Goal: Task Accomplishment & Management: Manage account settings

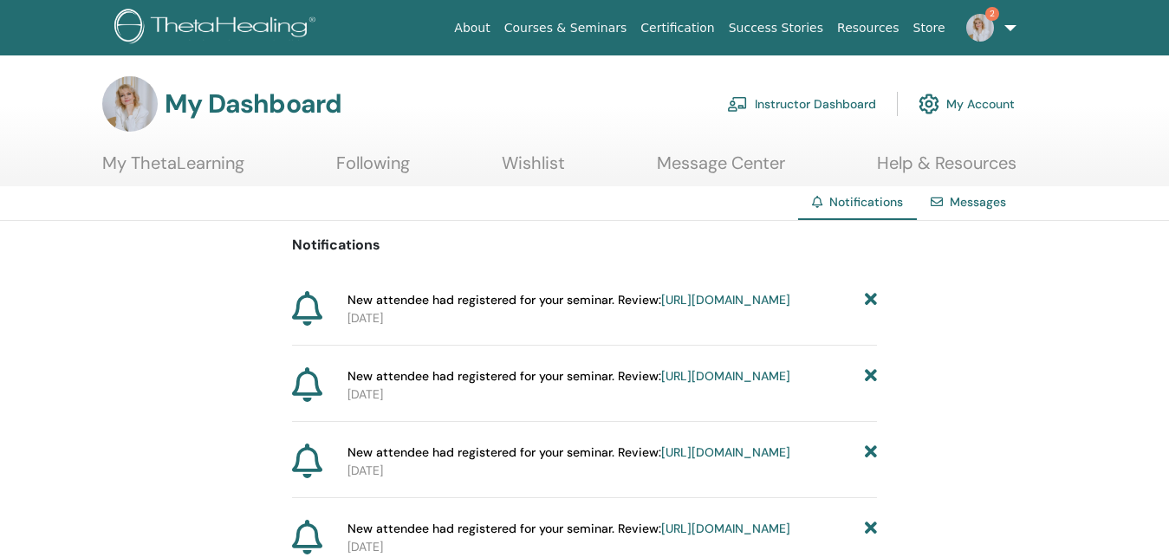
click at [801, 99] on link "Instructor Dashboard" at bounding box center [801, 104] width 149 height 38
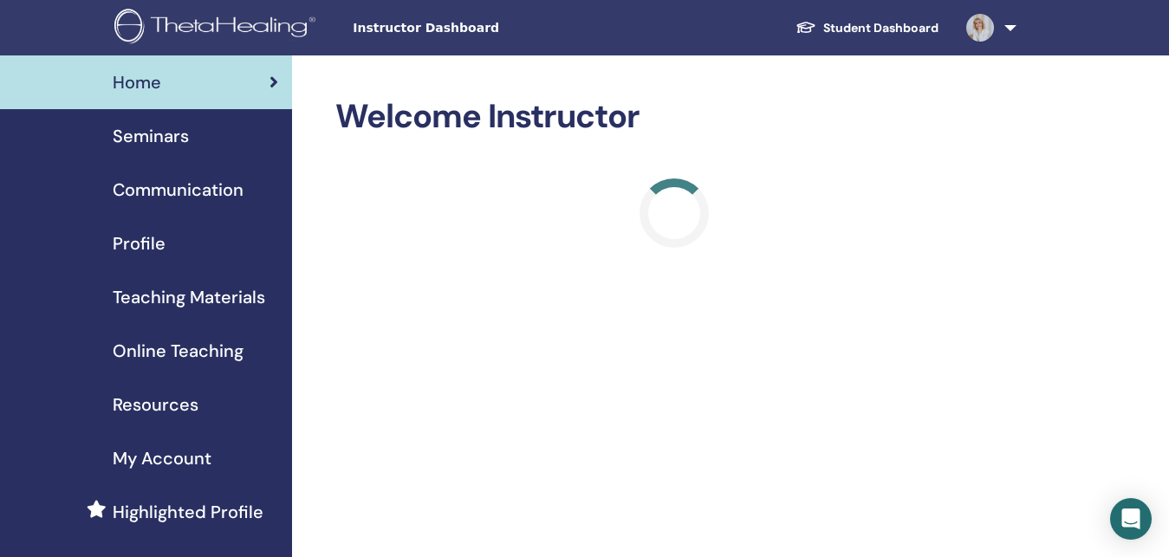
click at [139, 135] on span "Seminars" at bounding box center [151, 136] width 76 height 26
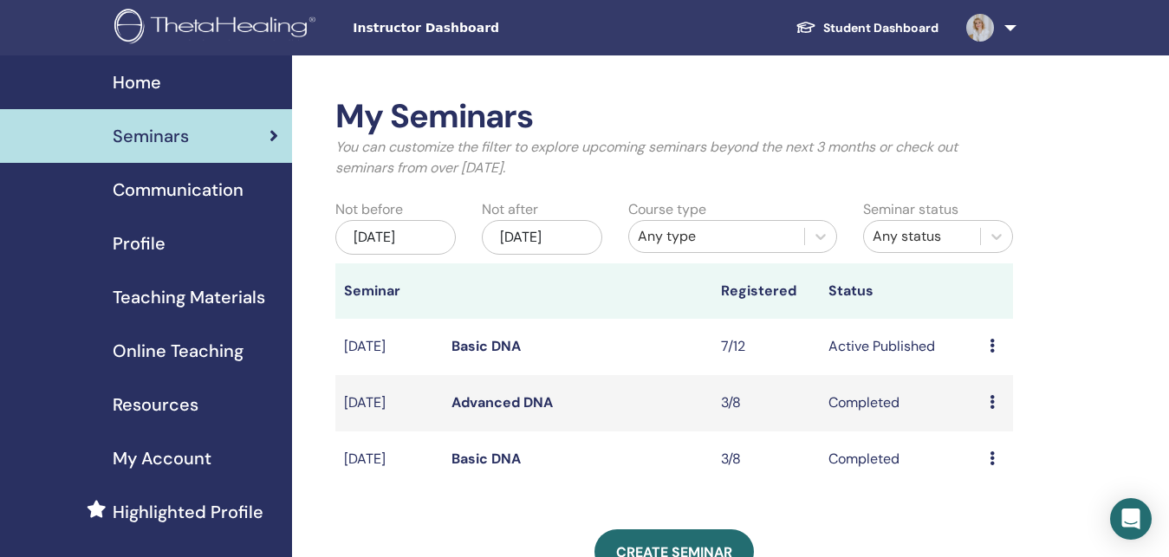
click at [487, 343] on link "Basic DNA" at bounding box center [485, 346] width 69 height 18
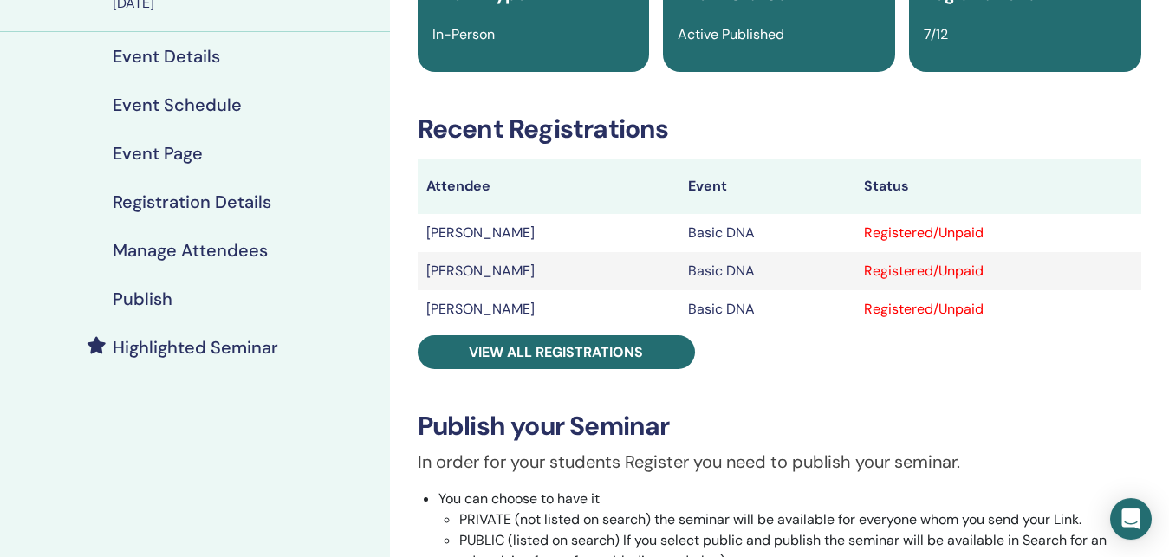
scroll to position [177, 0]
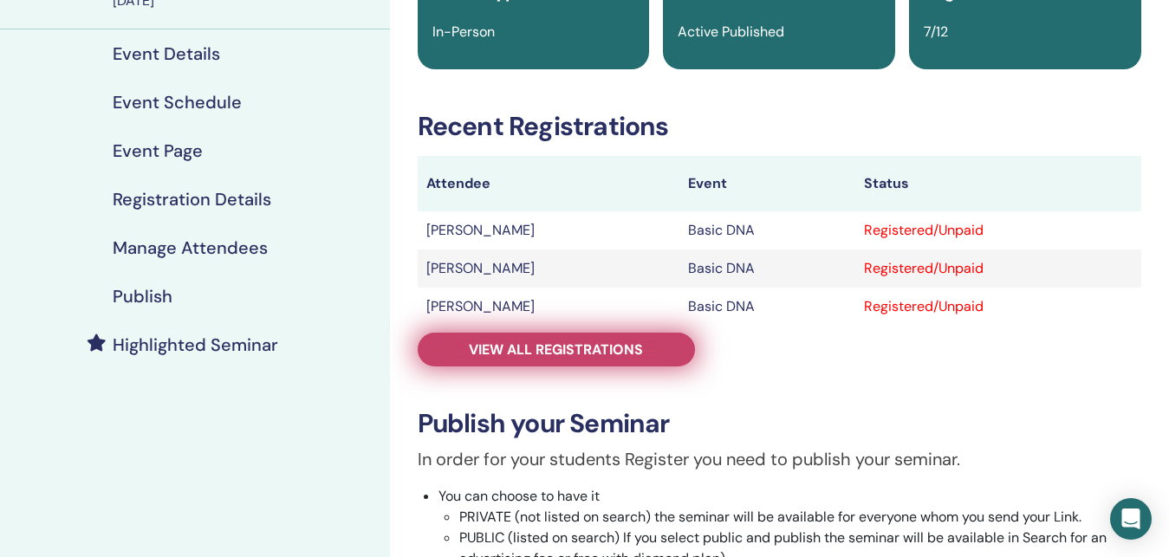
click at [658, 353] on link "View all registrations" at bounding box center [556, 350] width 277 height 34
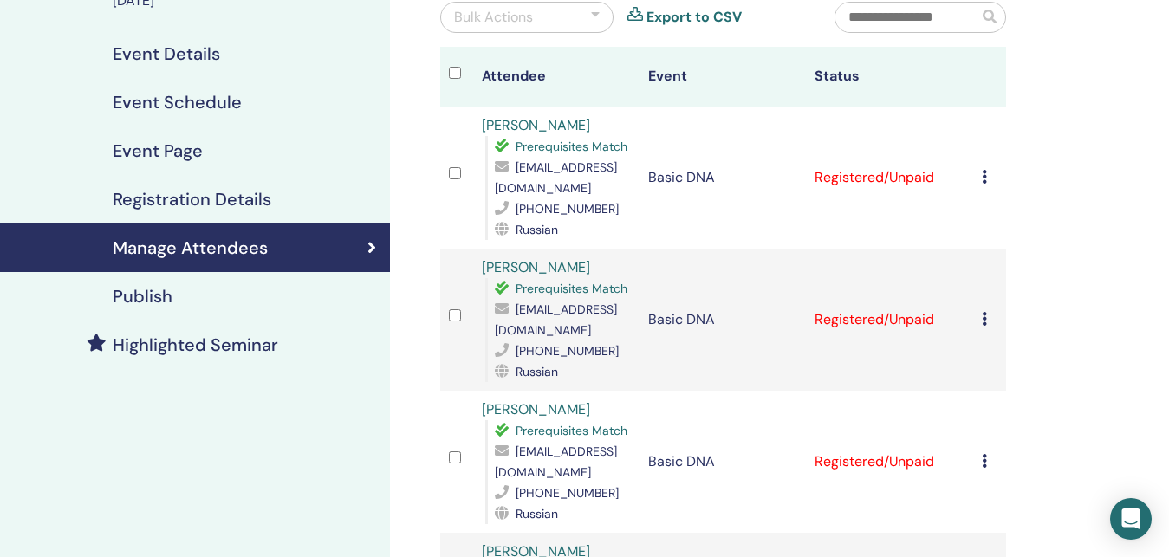
click at [991, 309] on div "Cancel Registration Do not auto-certify Mark as Paid Mark as Unpaid Mark as Abs…" at bounding box center [990, 319] width 16 height 21
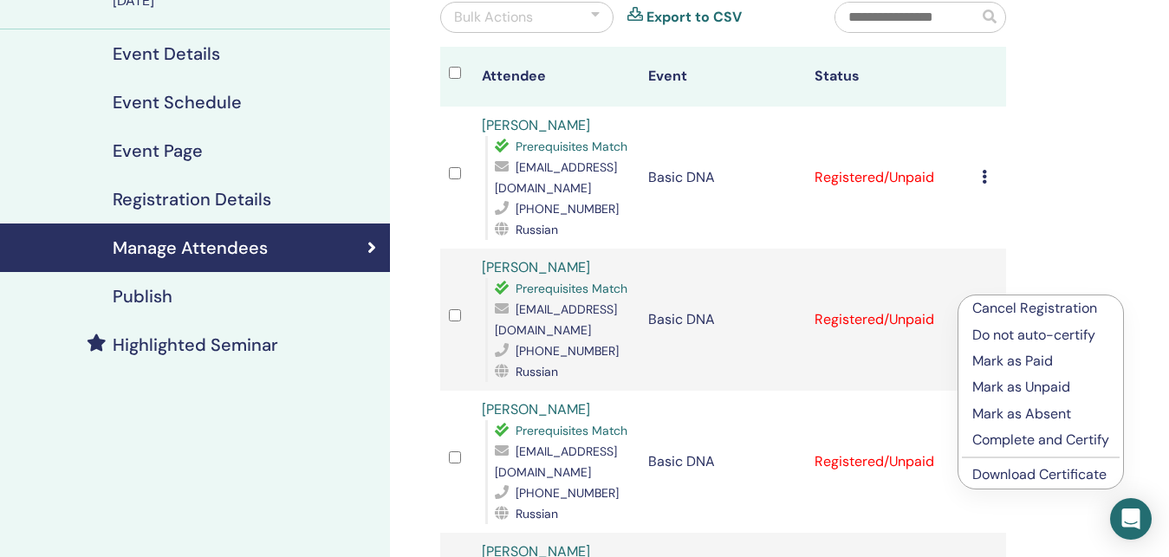
click at [985, 405] on p "Mark as Absent" at bounding box center [1040, 414] width 137 height 21
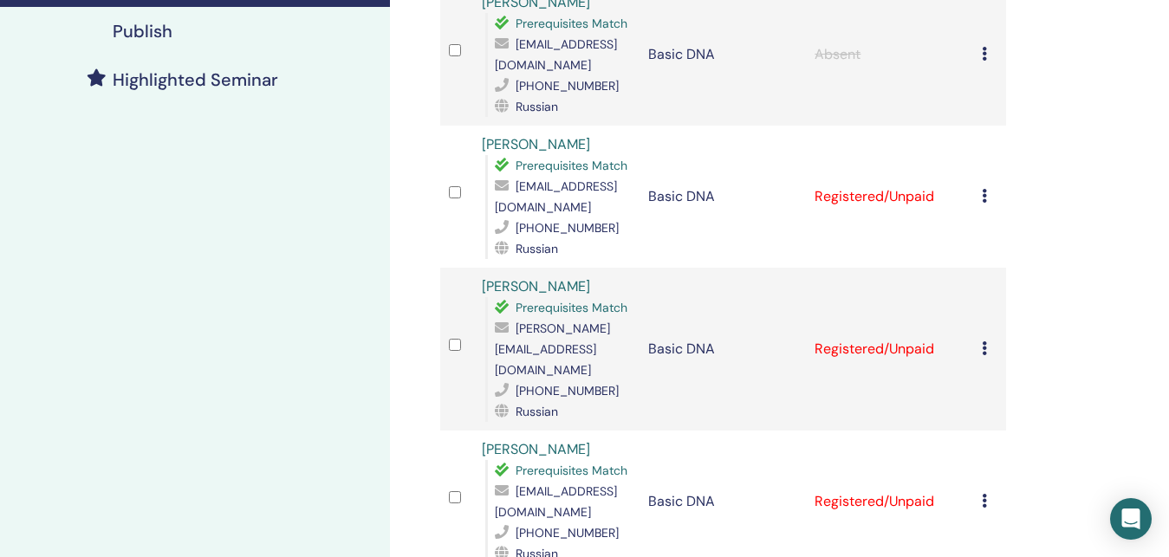
scroll to position [177, 0]
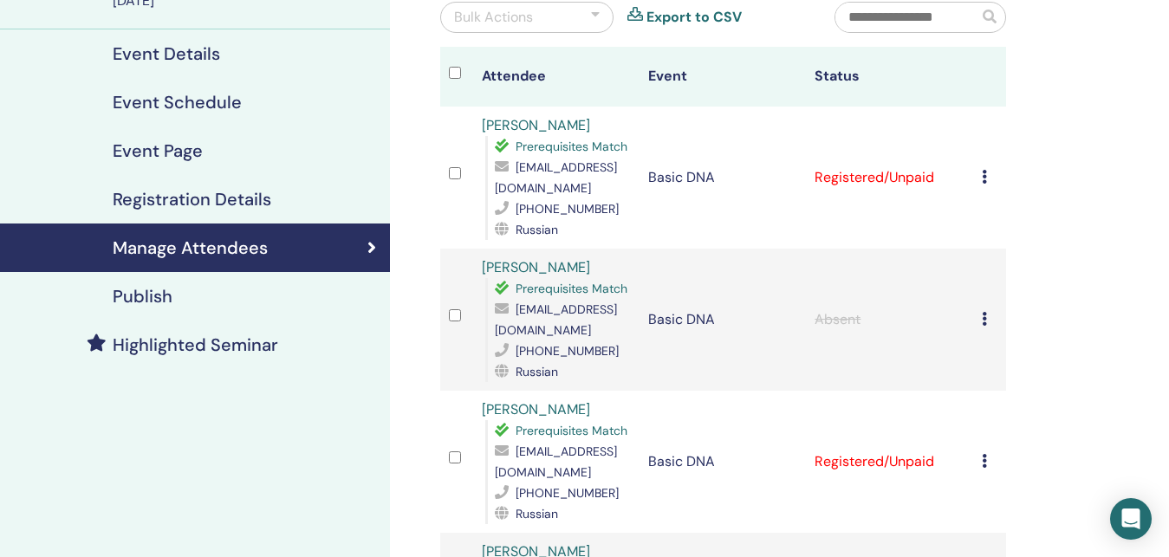
click at [984, 297] on td "Cancel Registration Do not auto-certify Mark as Paid Mark as Unpaid Mark as Abs…" at bounding box center [989, 320] width 33 height 142
click at [984, 289] on td "Cancel Registration Do not auto-certify Mark as Paid Mark as Unpaid Mark as Abs…" at bounding box center [989, 320] width 33 height 142
click at [987, 312] on icon at bounding box center [984, 319] width 5 height 14
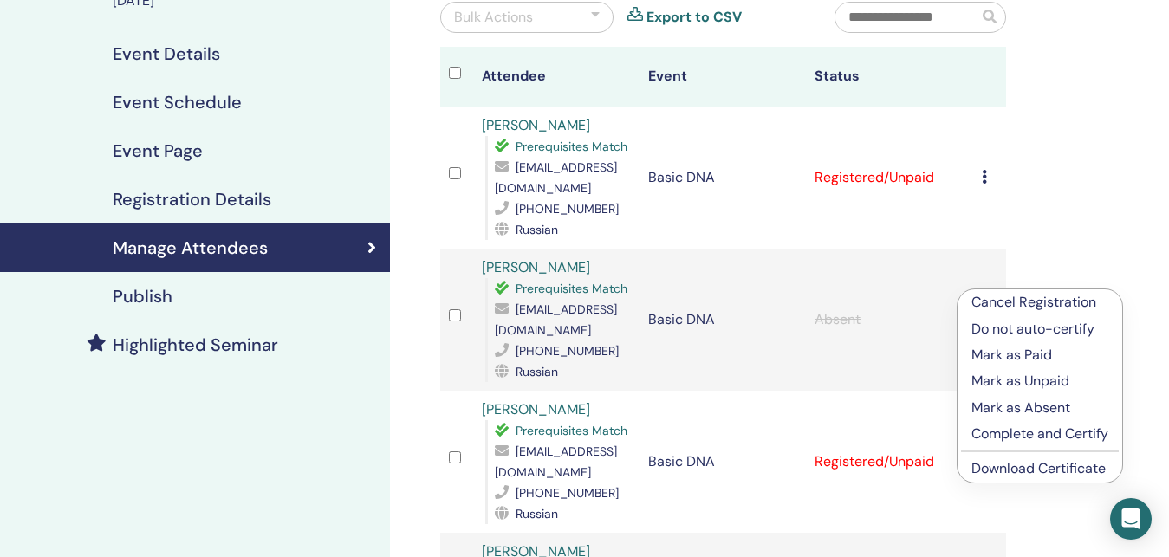
click at [1060, 328] on p "Do not auto-certify" at bounding box center [1039, 329] width 137 height 21
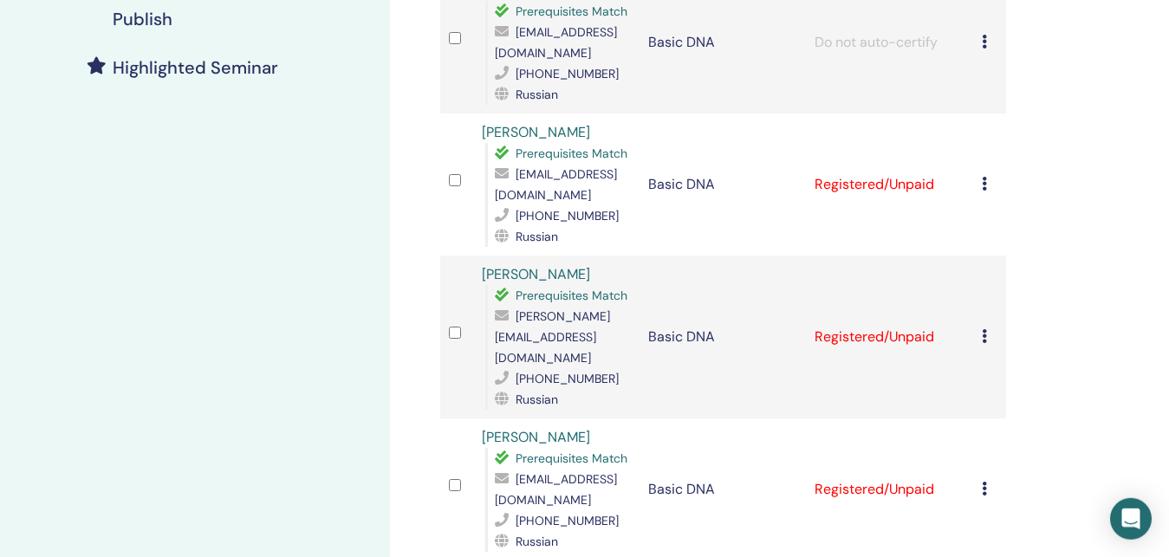
scroll to position [530, 0]
